Goal: Check status

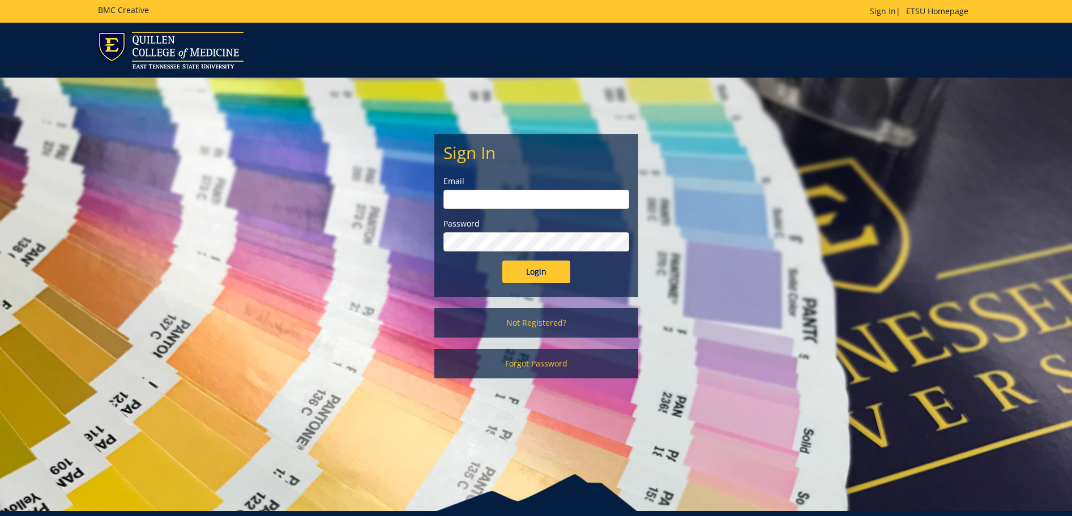
type input "[EMAIL_ADDRESS][DOMAIN_NAME]"
click at [540, 254] on form "Sign In Email [EMAIL_ADDRESS][DOMAIN_NAME] Password Login" at bounding box center [536, 213] width 186 height 140
click at [541, 273] on input "Login" at bounding box center [536, 272] width 68 height 23
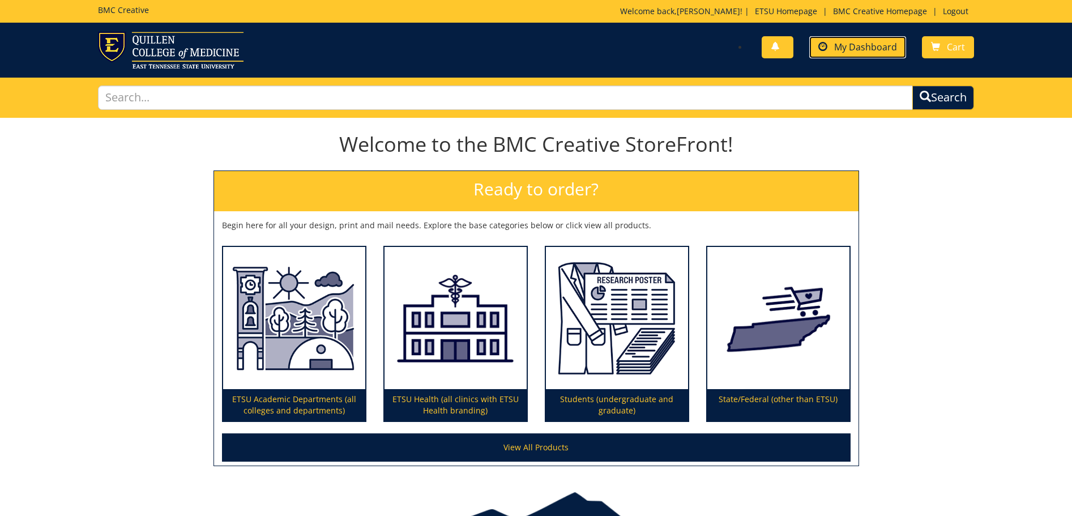
click at [854, 49] on span "My Dashboard" at bounding box center [865, 47] width 63 height 12
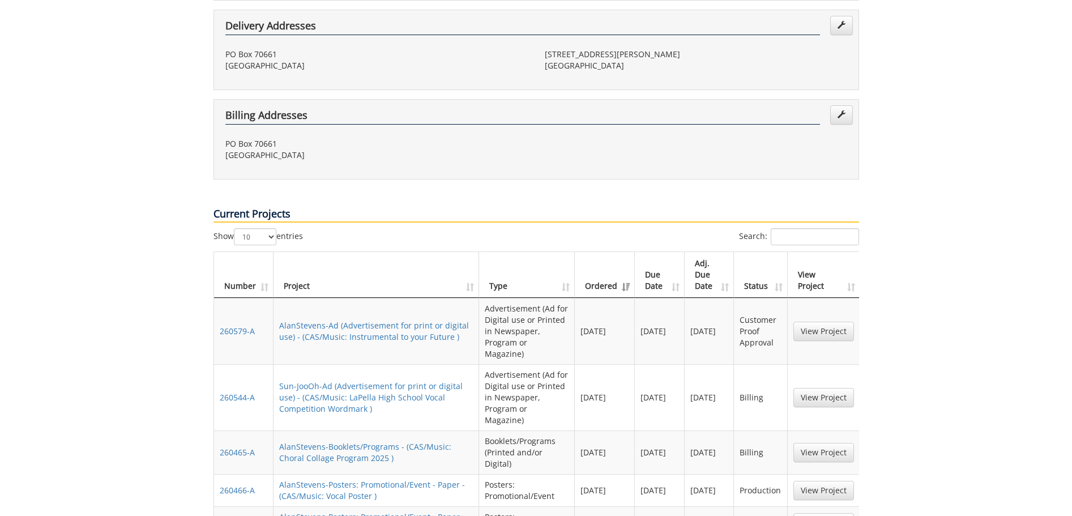
scroll to position [340, 0]
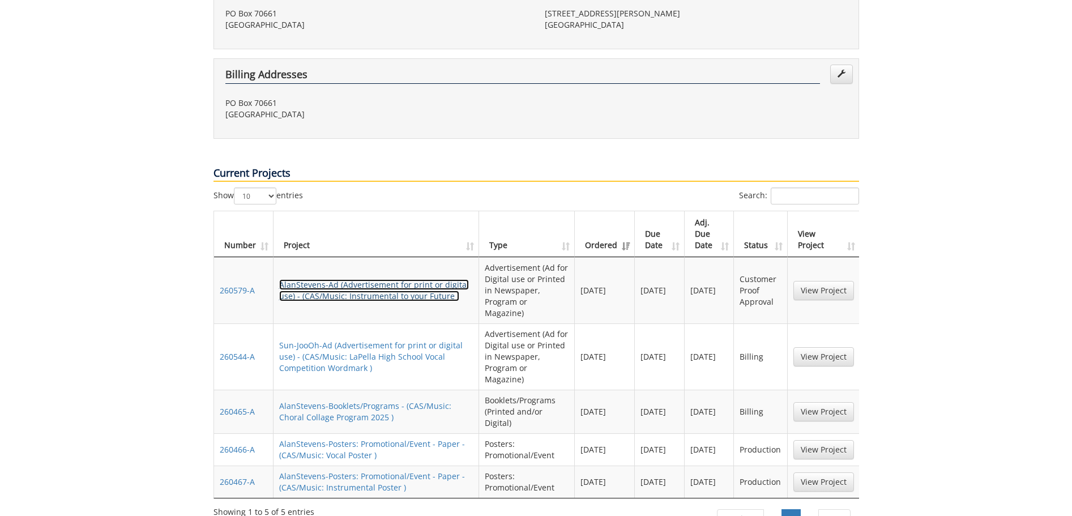
click at [335, 279] on link "AlanStevens-Ad (Advertisement for print or digital use) - (CAS/Music: Instrumen…" at bounding box center [374, 290] width 190 height 22
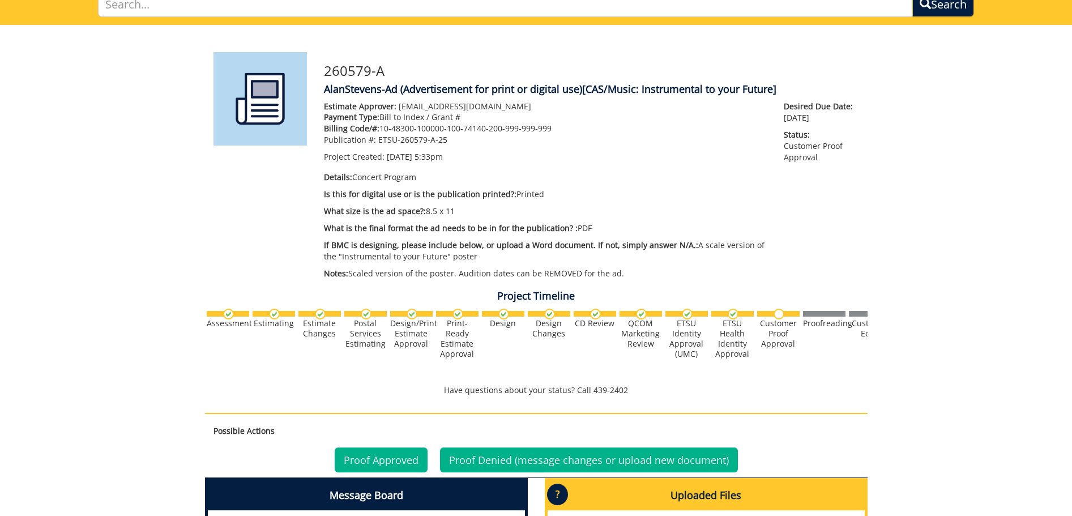
scroll to position [340, 0]
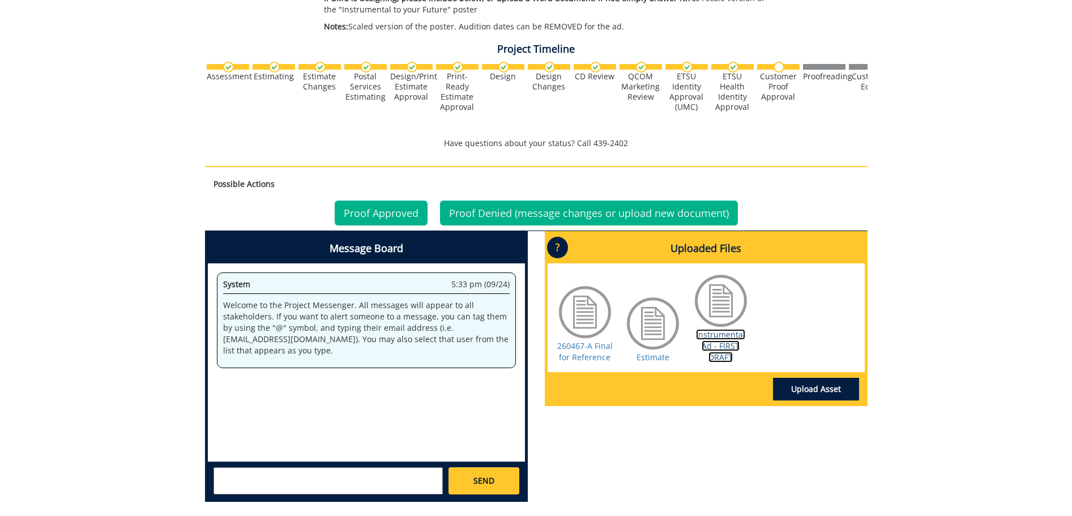
click at [724, 339] on link "Instrumental Ad - FIRST DRAFT" at bounding box center [720, 345] width 49 height 33
click at [375, 215] on link "Proof Approved" at bounding box center [381, 212] width 93 height 25
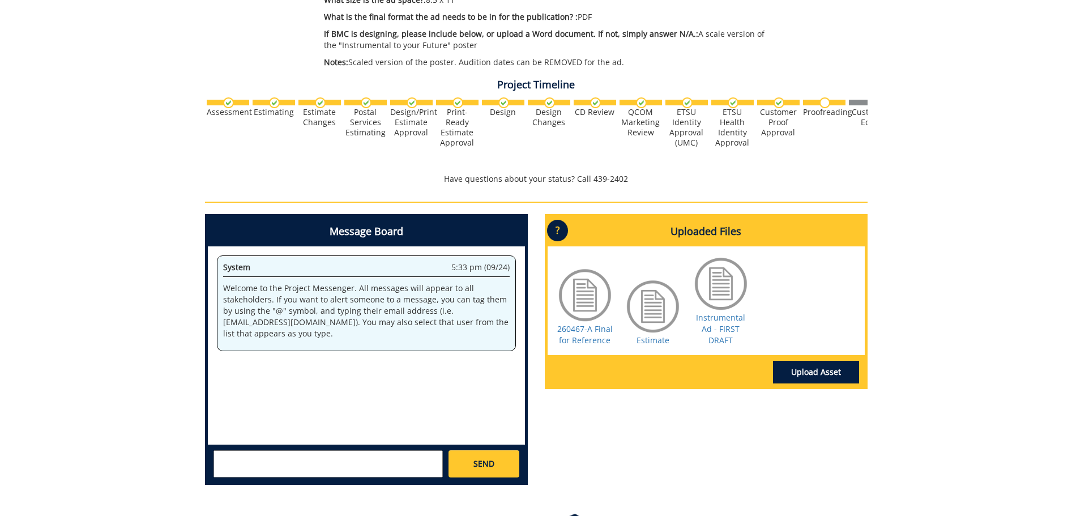
scroll to position [340, 0]
